Goal: Information Seeking & Learning: Learn about a topic

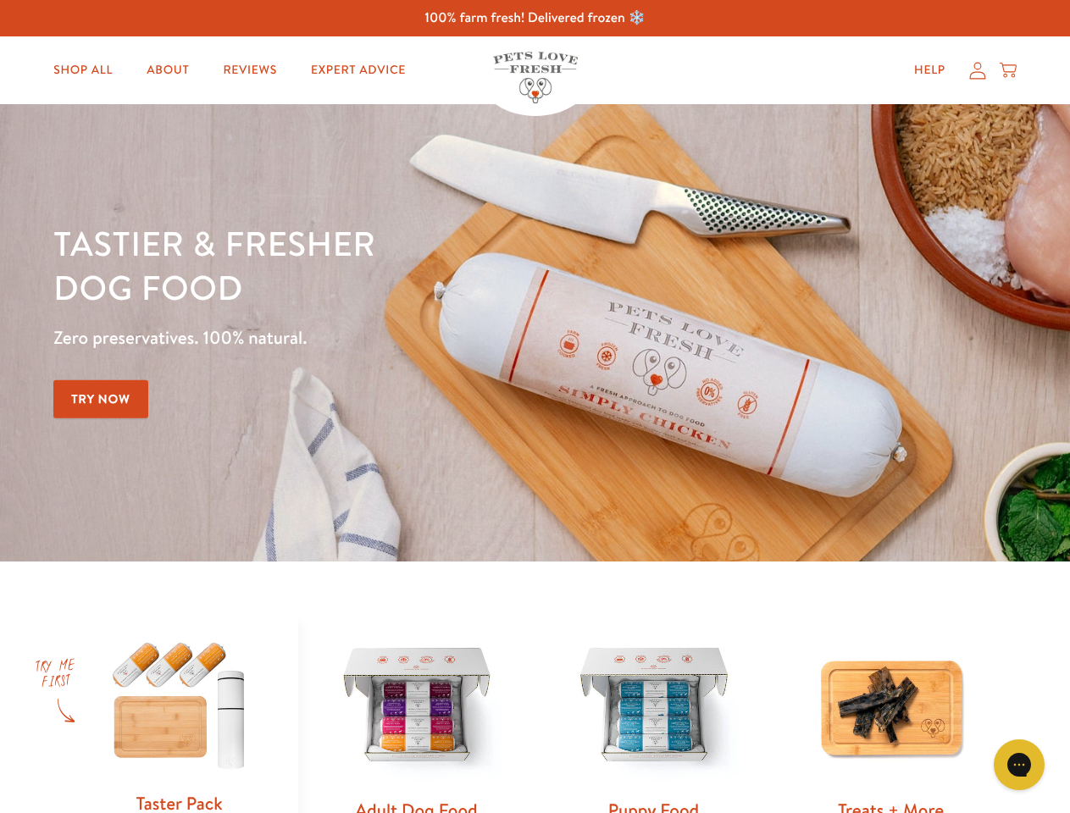
click at [534, 406] on div "Tastier & fresher dog food Zero preservatives. 100% natural. Try Now" at bounding box center [374, 333] width 642 height 224
click at [1019, 765] on icon "Gorgias live chat" at bounding box center [1018, 764] width 16 height 16
